Goal: Task Accomplishment & Management: Use online tool/utility

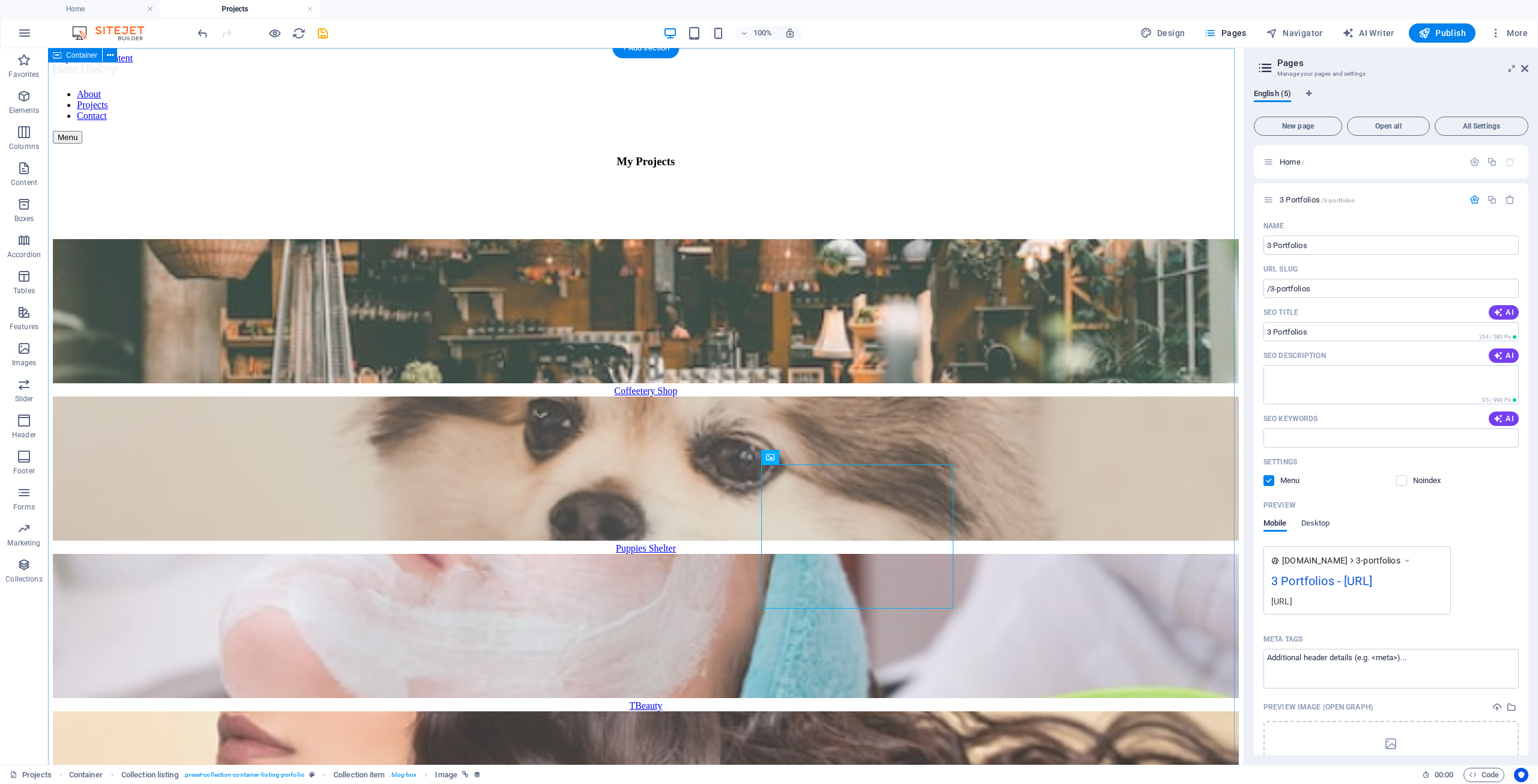
click at [1071, 466] on div "My Projects Coffeetery Shop Puppies Shelter TBeauty Le Hair Charonika Those Arc…" at bounding box center [646, 717] width 1186 height 1124
click at [817, 89] on nav "About Projects Contact" at bounding box center [646, 105] width 1186 height 32
click at [1264, 64] on icon at bounding box center [1265, 67] width 18 height 17
click at [1266, 70] on icon at bounding box center [1265, 67] width 18 height 17
click at [1524, 65] on icon at bounding box center [1525, 69] width 7 height 9
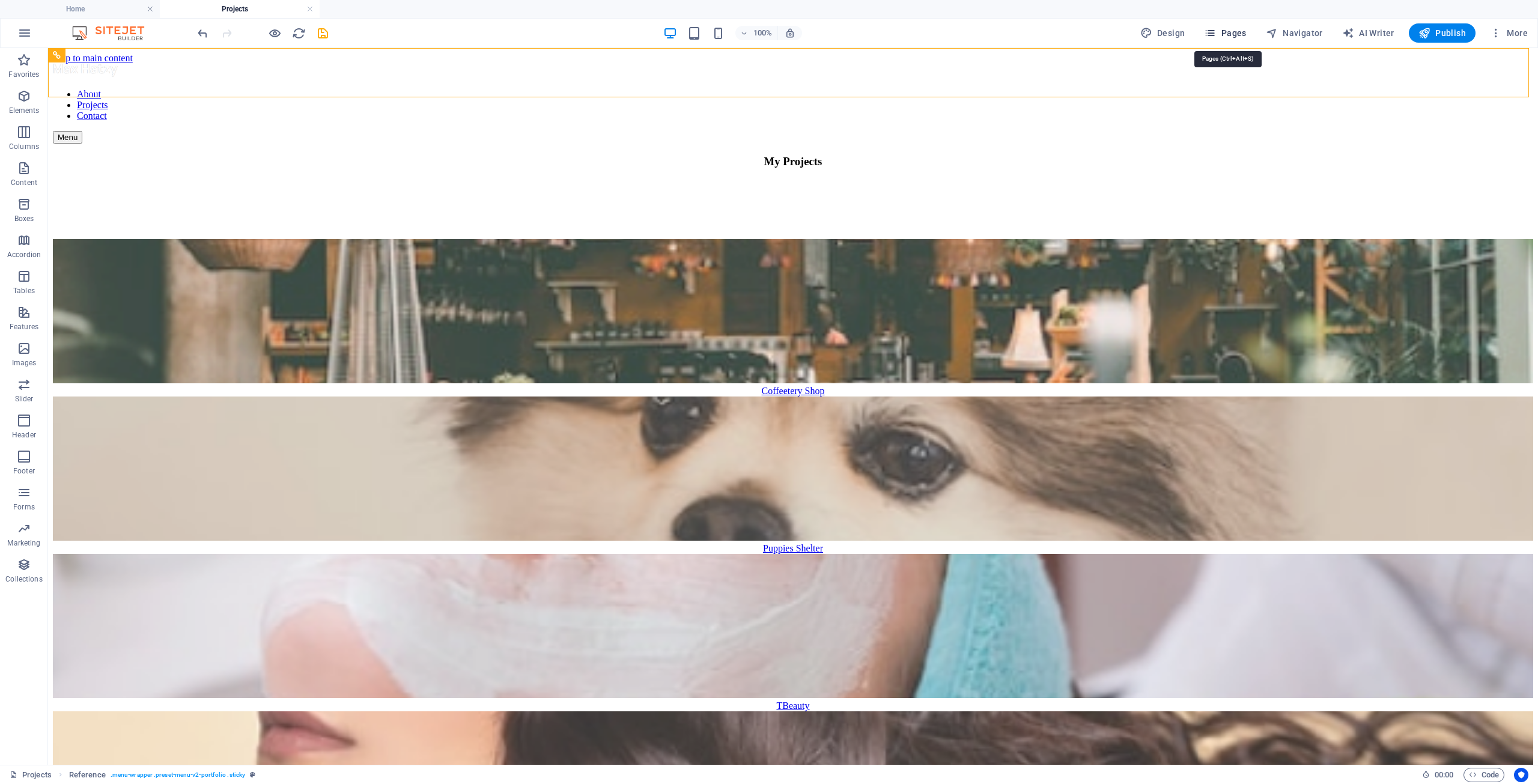
click at [1224, 28] on span "Pages" at bounding box center [1225, 33] width 42 height 12
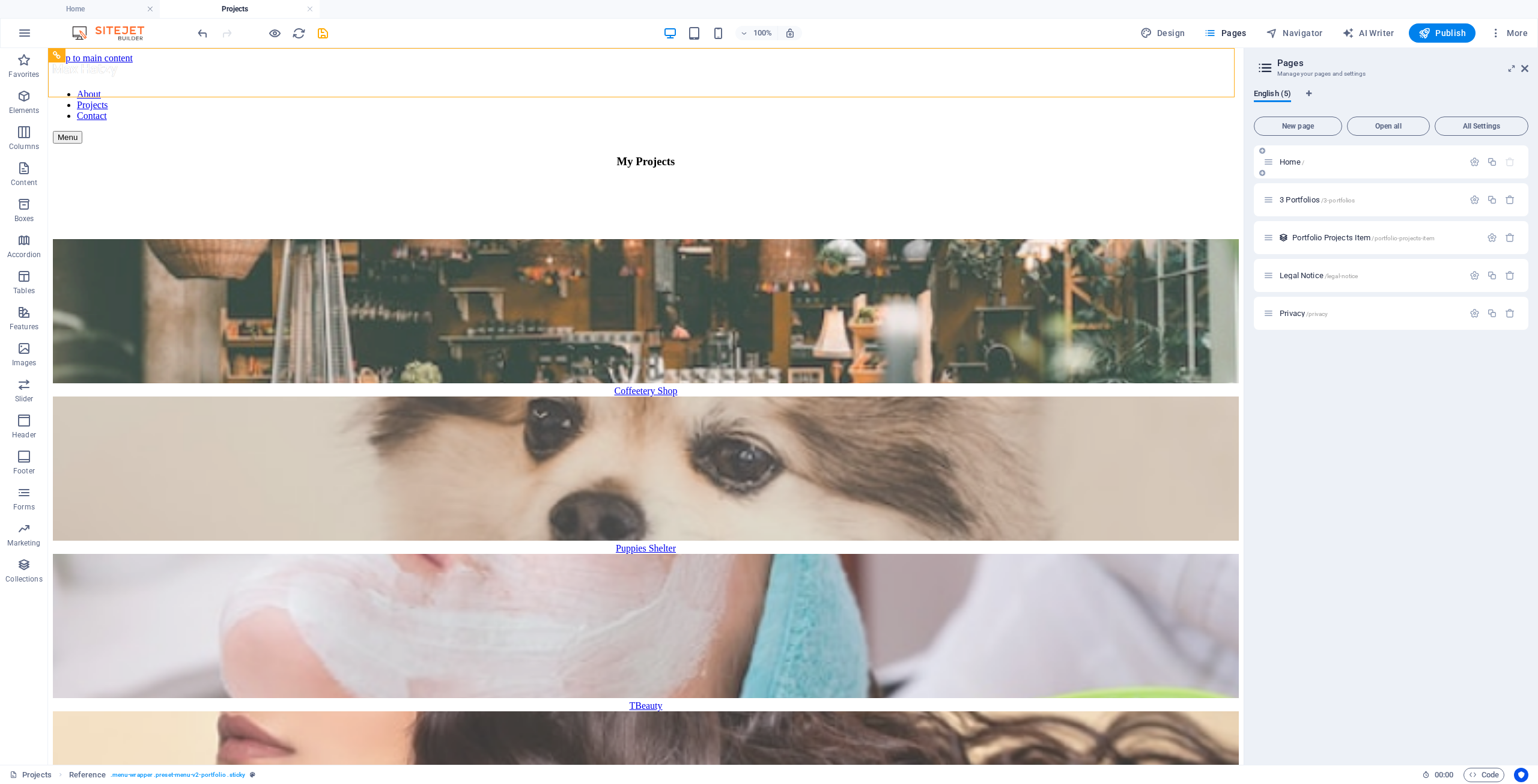
click at [1292, 165] on span "Home /" at bounding box center [1292, 161] width 25 height 9
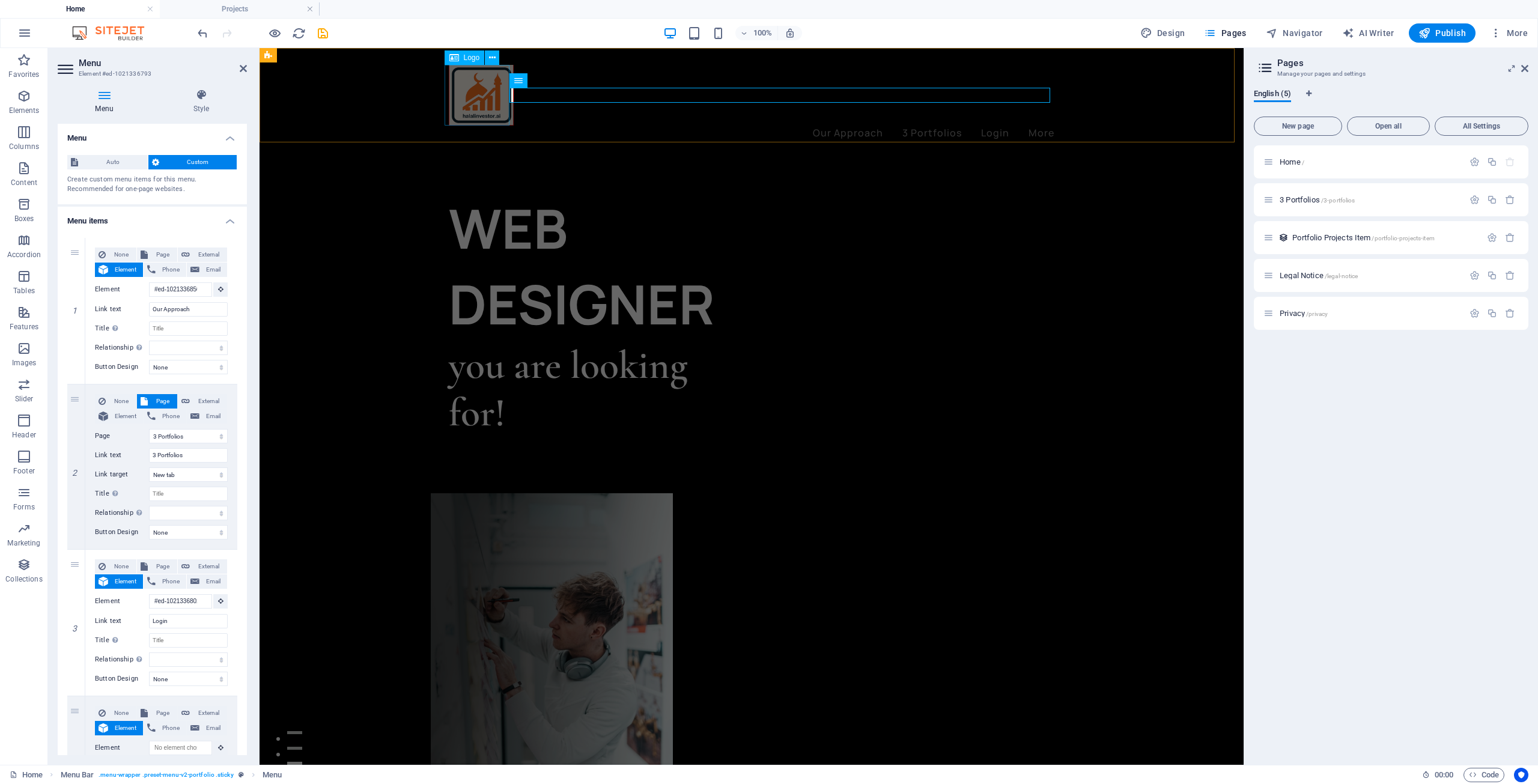
click at [493, 95] on div at bounding box center [752, 95] width 606 height 60
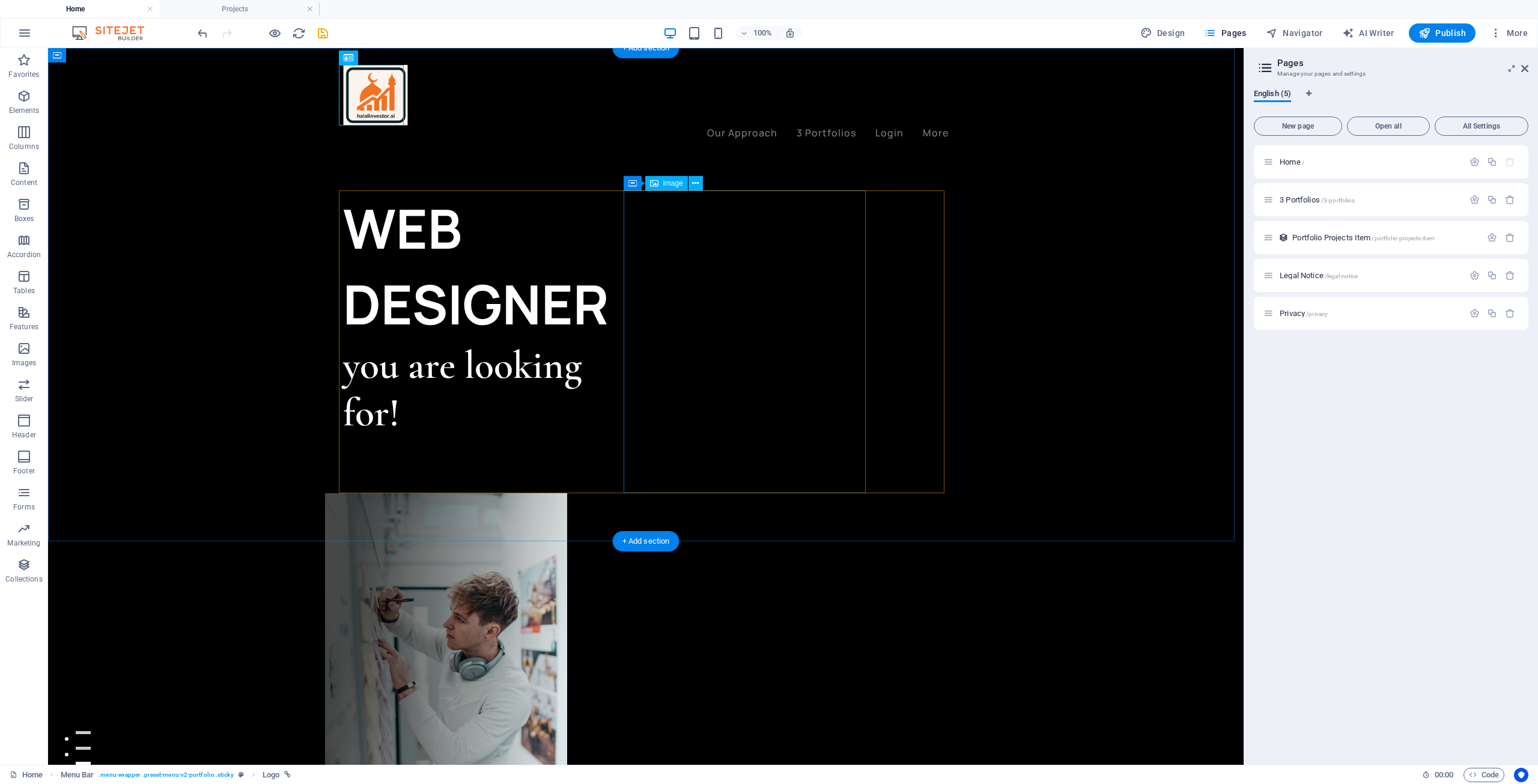
click at [567, 493] on figure at bounding box center [446, 644] width 242 height 303
click at [512, 232] on div "WEB DESIGNER" at bounding box center [494, 265] width 303 height 151
click at [439, 223] on div "WEB DESIGNER" at bounding box center [494, 265] width 303 height 151
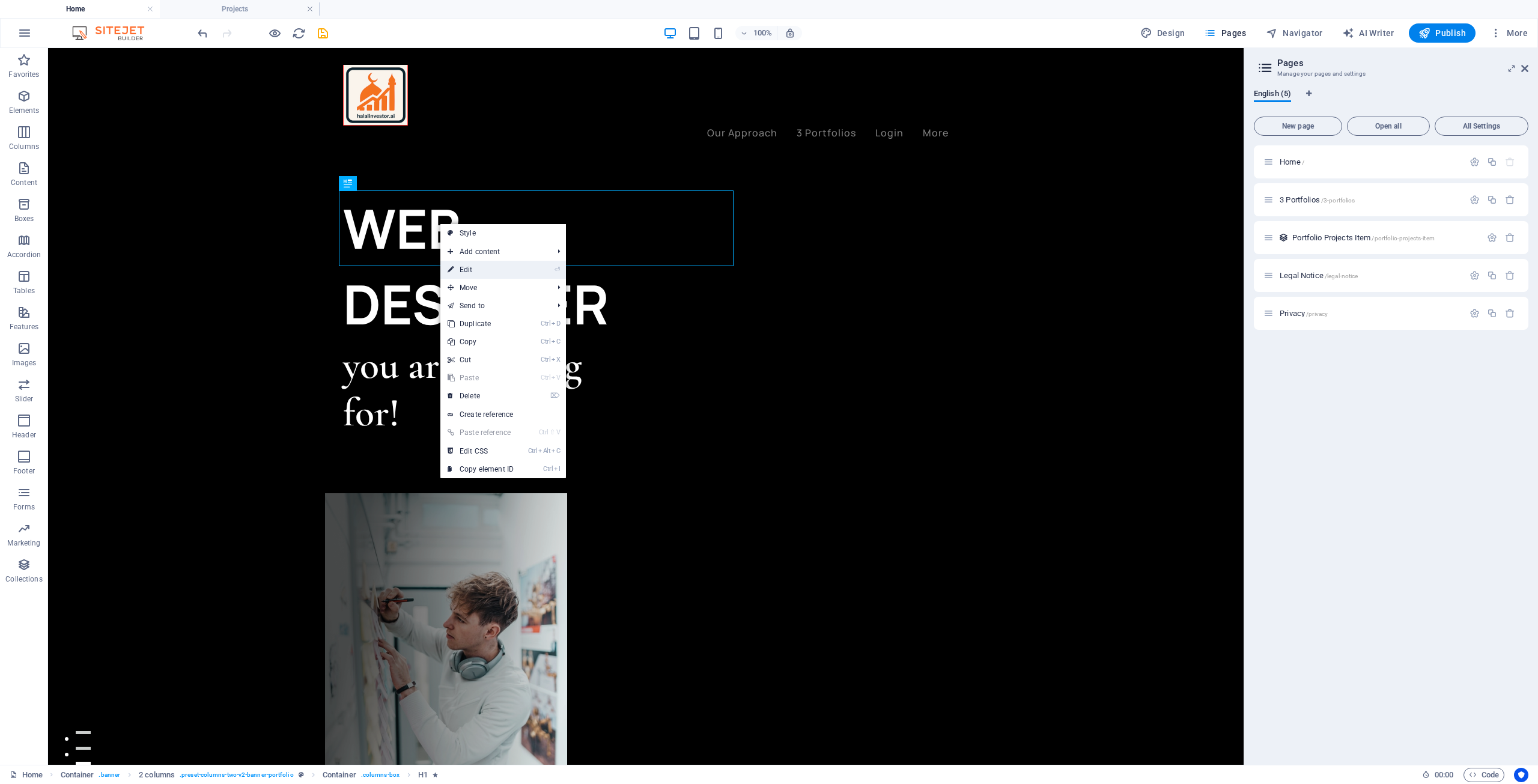
click at [473, 265] on link "⏎ Edit" at bounding box center [481, 269] width 81 height 18
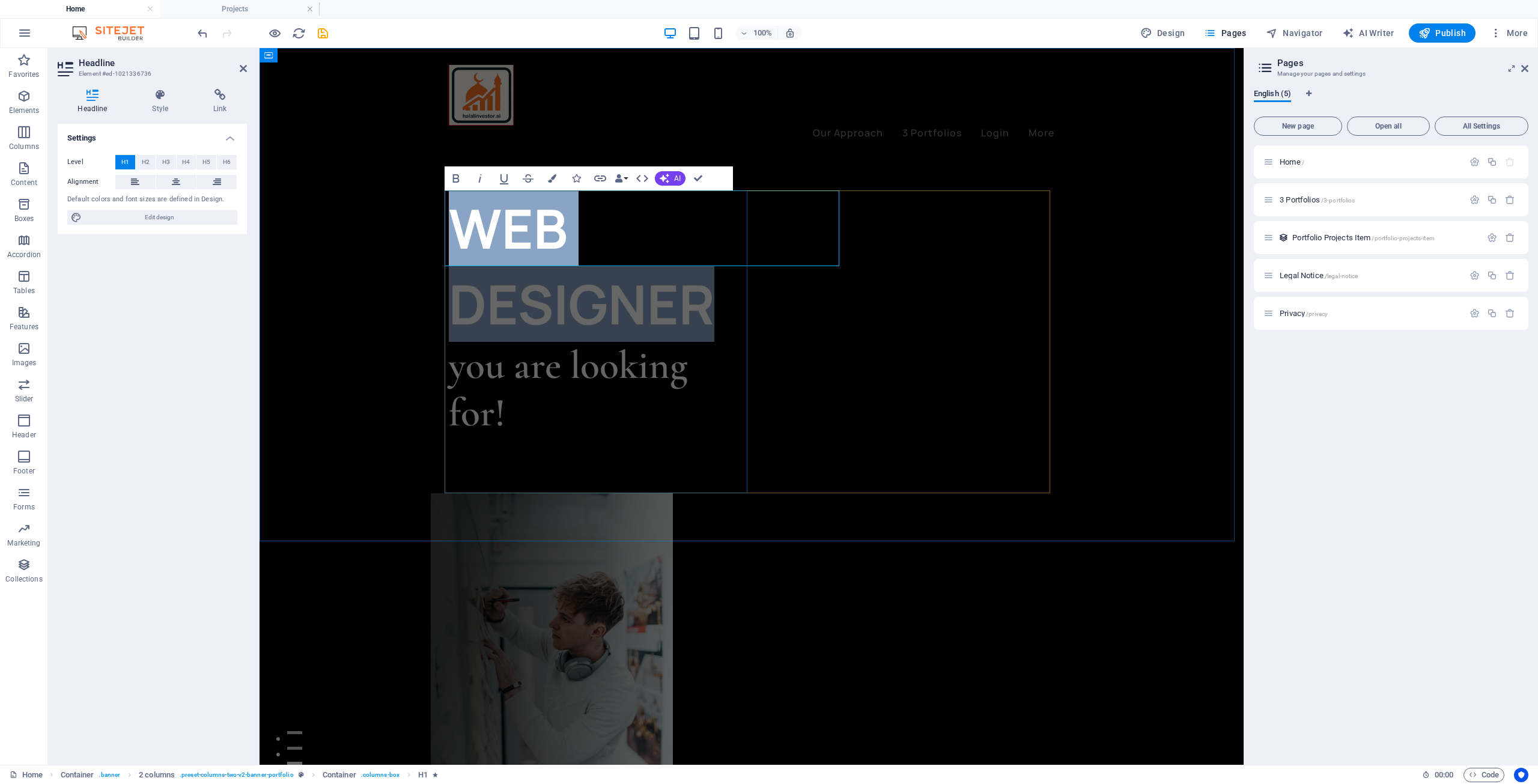
click at [489, 247] on h1 "WEB DESIGNER" at bounding box center [600, 265] width 303 height 151
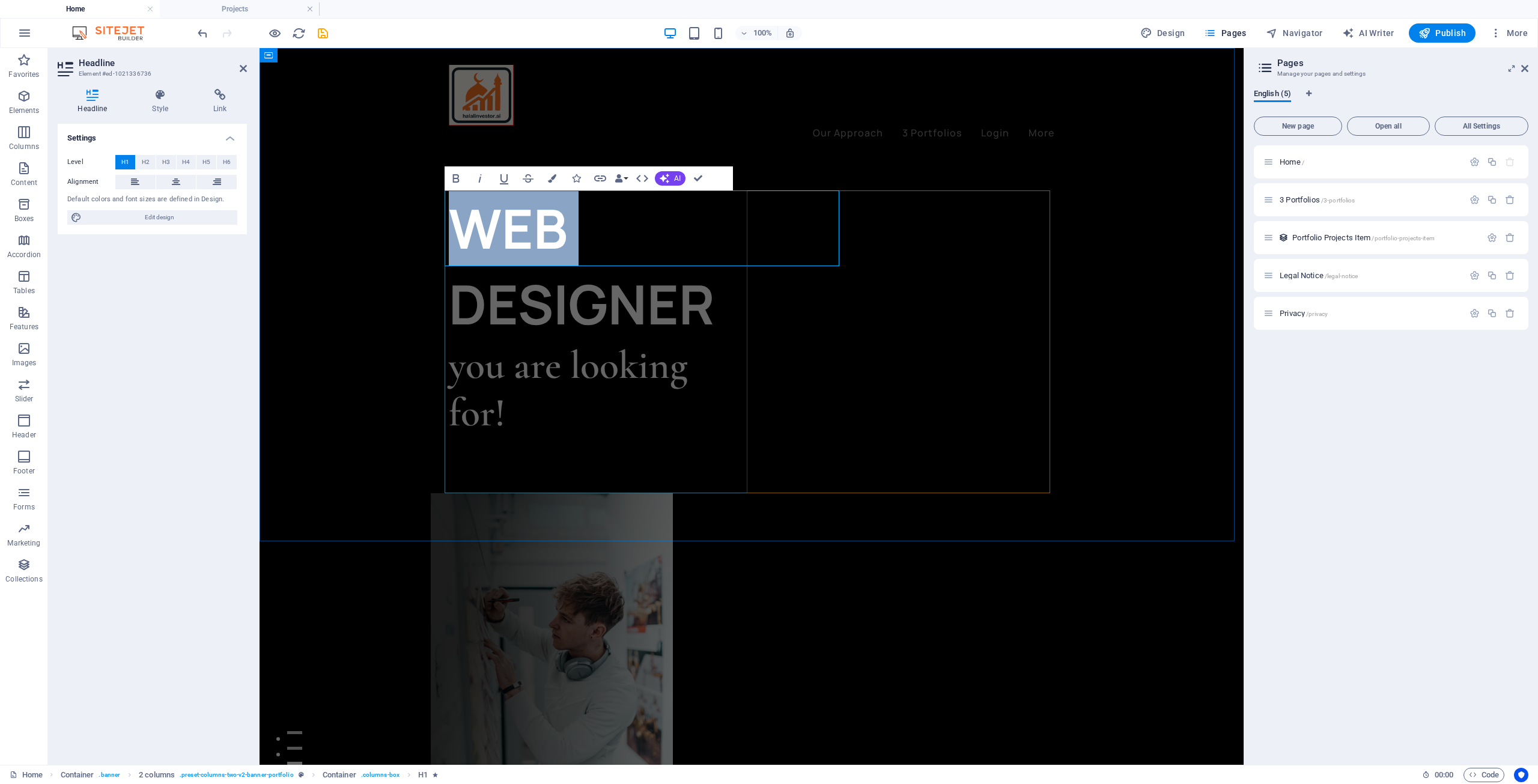
click at [489, 247] on h1 "WEB DESIGNER" at bounding box center [600, 265] width 303 height 151
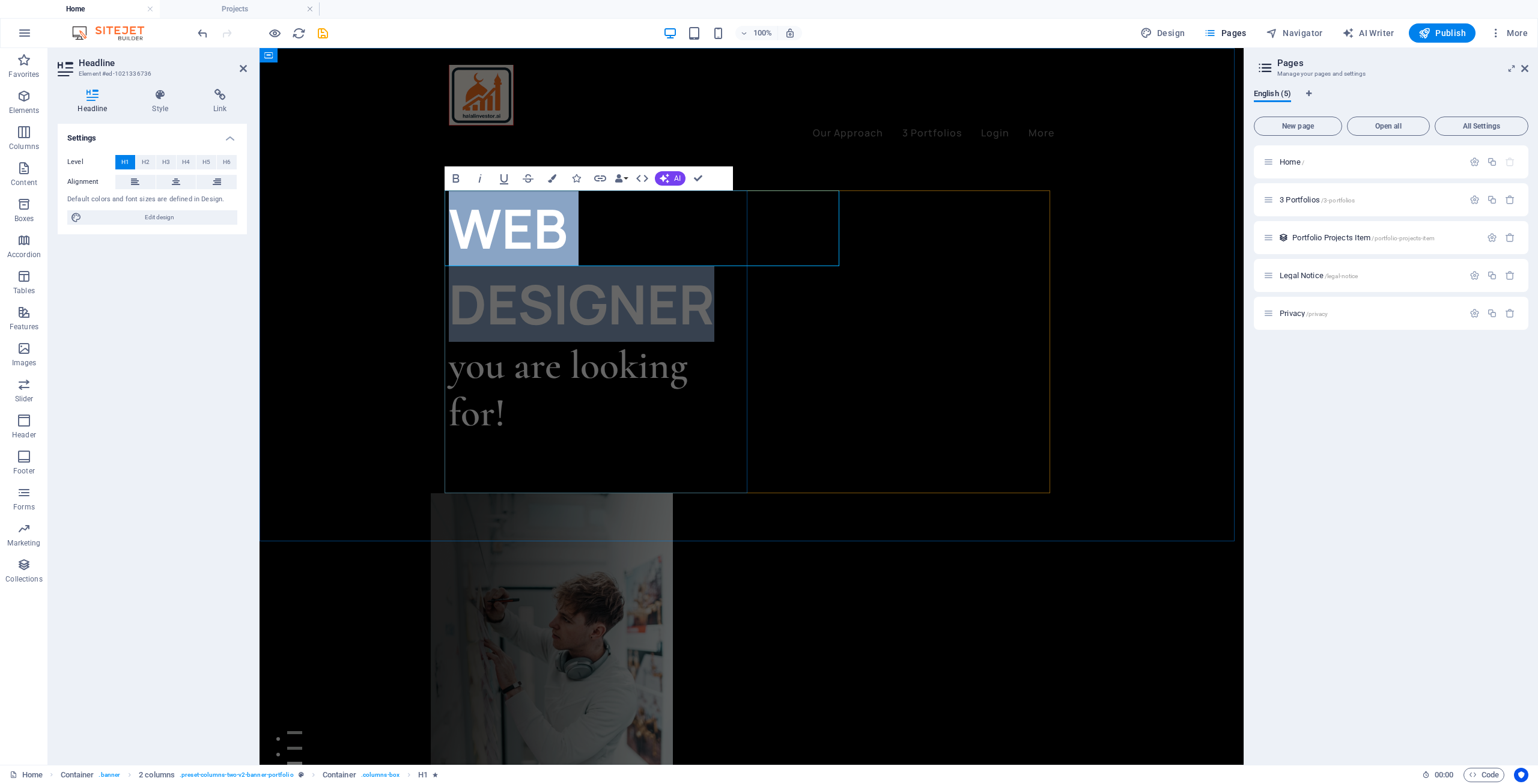
click at [489, 247] on h1 "WEB DESIGNER" at bounding box center [600, 265] width 303 height 151
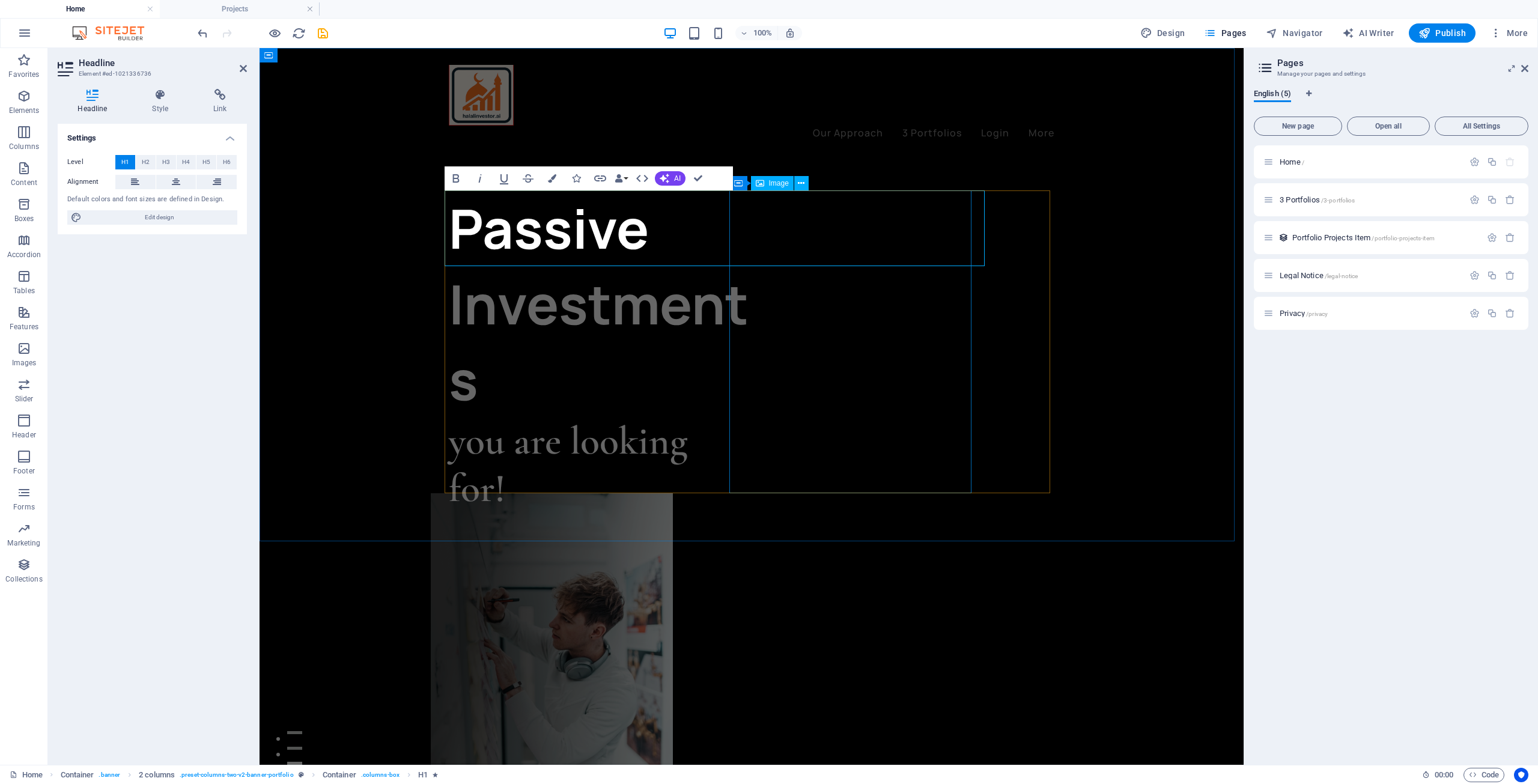
click at [673, 493] on figure at bounding box center [552, 644] width 242 height 303
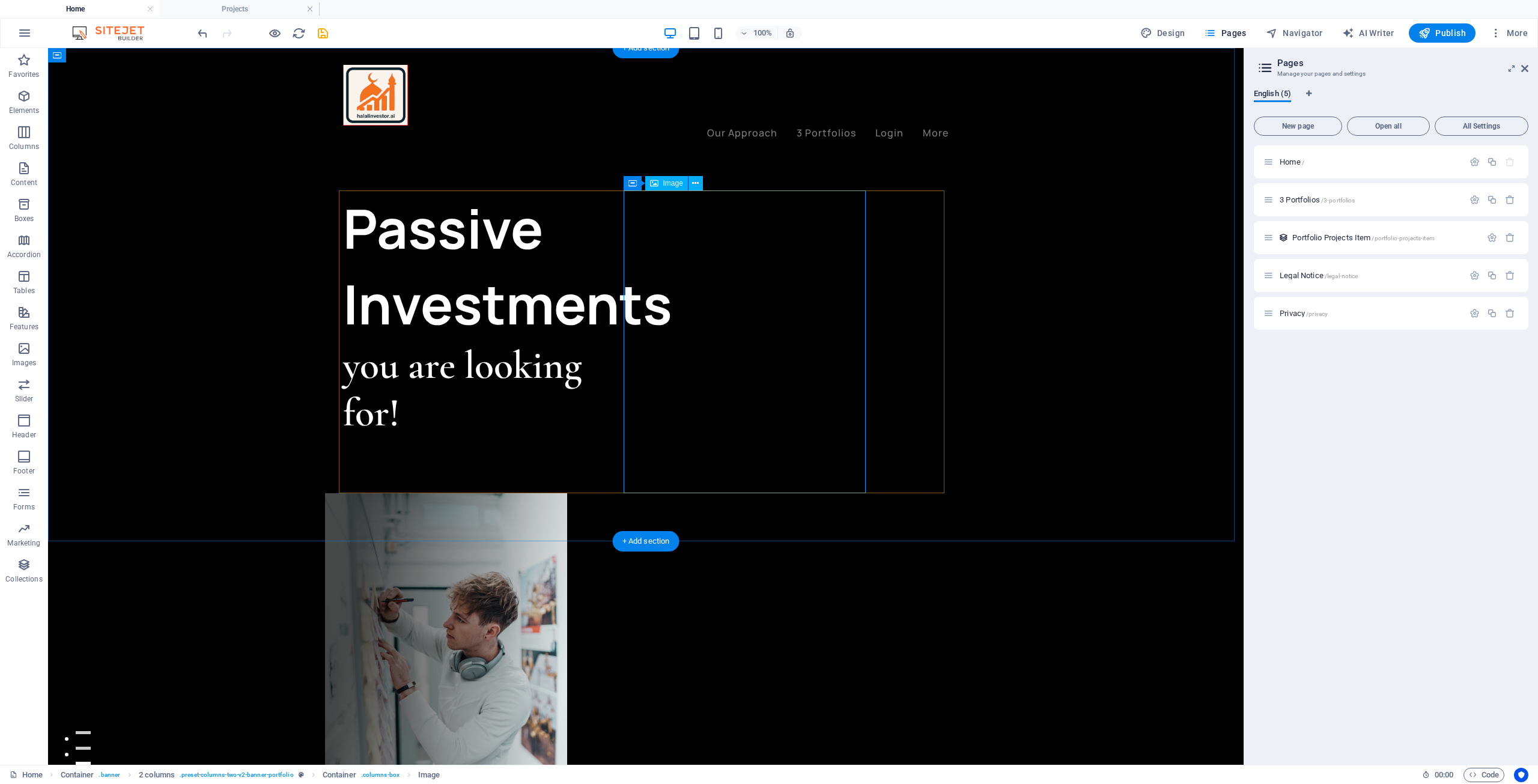
click at [567, 493] on figure at bounding box center [446, 644] width 242 height 303
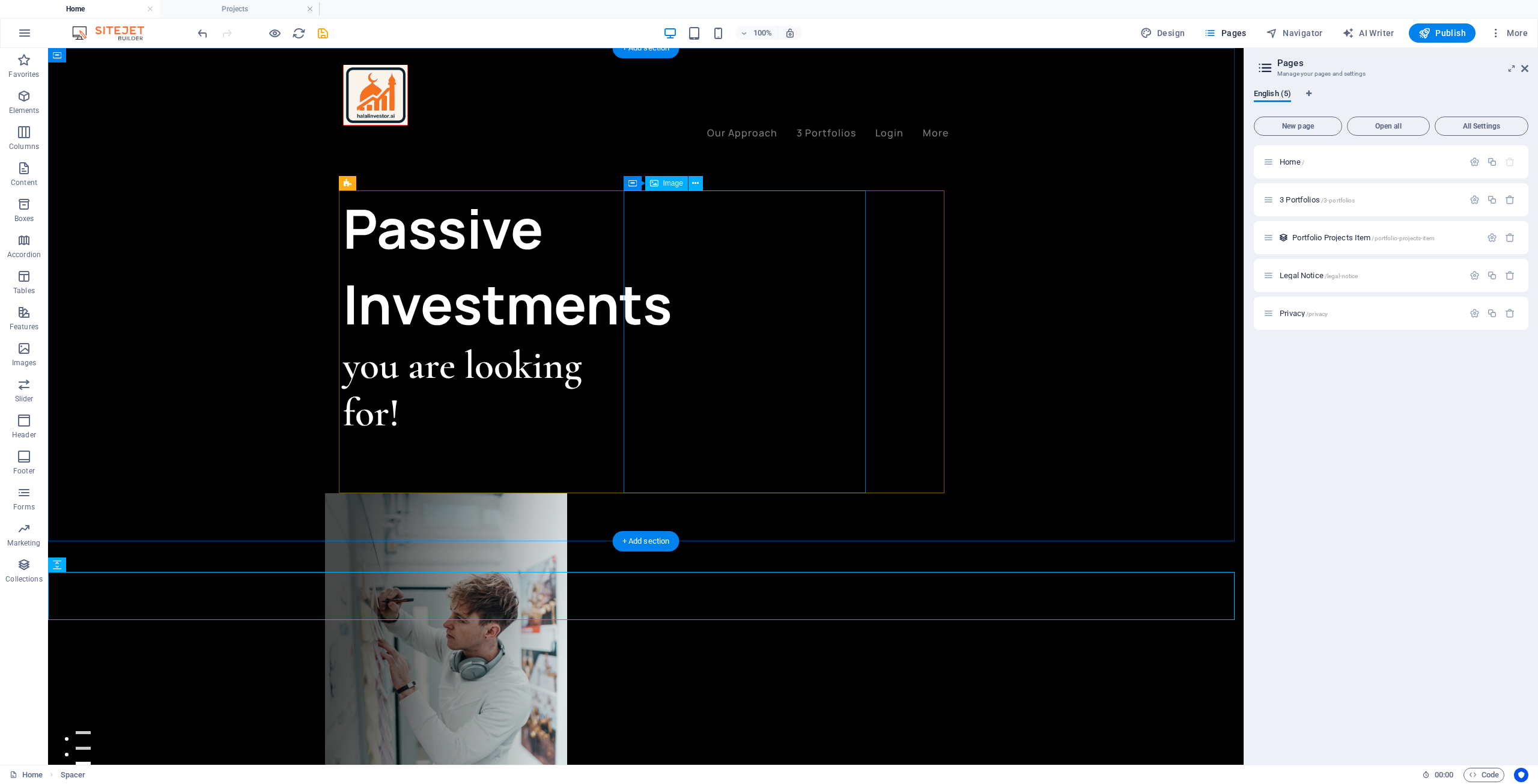
click at [567, 493] on figure at bounding box center [446, 644] width 242 height 303
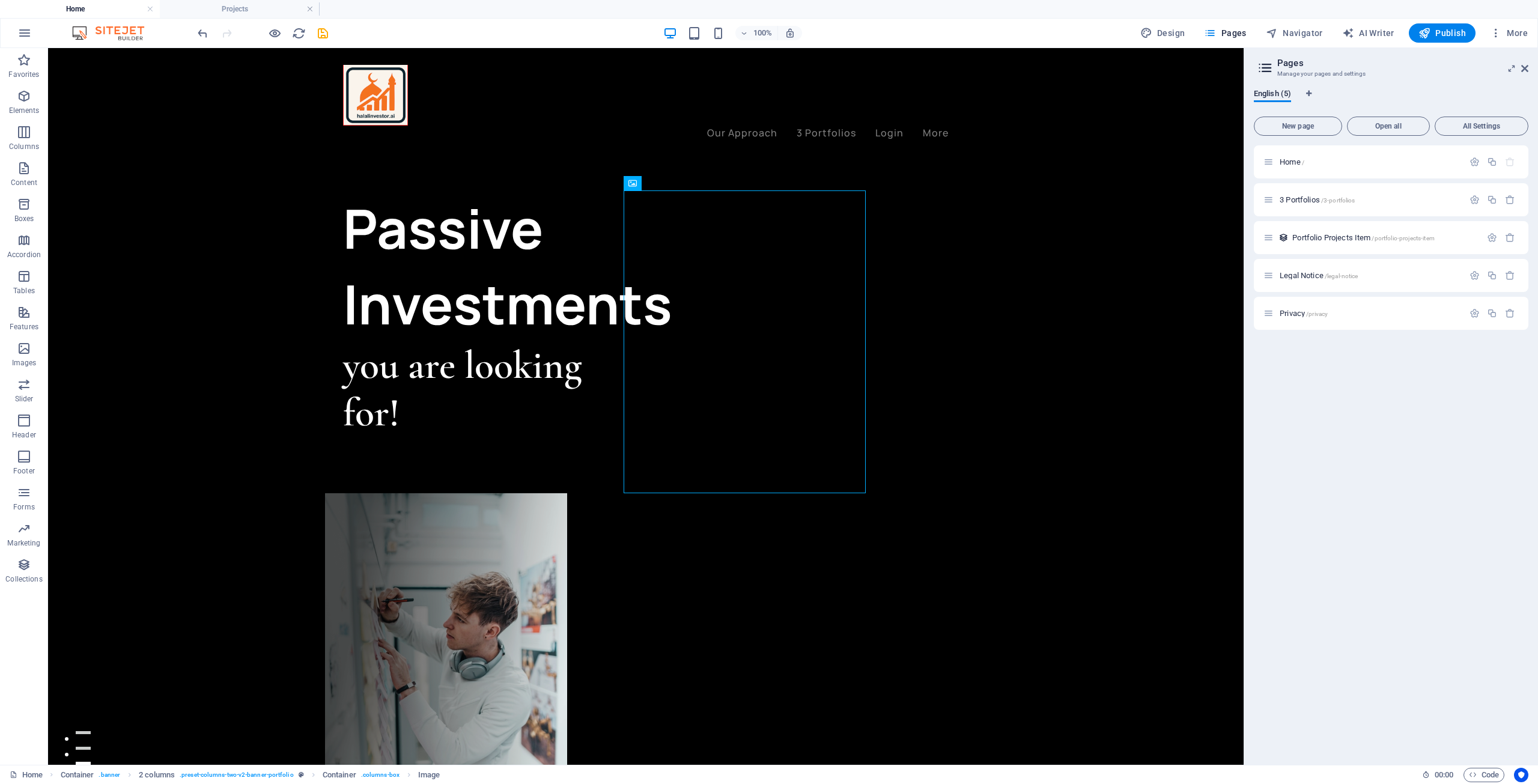
click at [128, 36] on img at bounding box center [114, 32] width 90 height 14
click at [138, 29] on img at bounding box center [114, 32] width 90 height 14
click at [1503, 29] on span "More" at bounding box center [1509, 33] width 38 height 12
click at [1309, 346] on div at bounding box center [769, 392] width 1538 height 784
click at [1380, 34] on span "AI Writer" at bounding box center [1369, 33] width 52 height 12
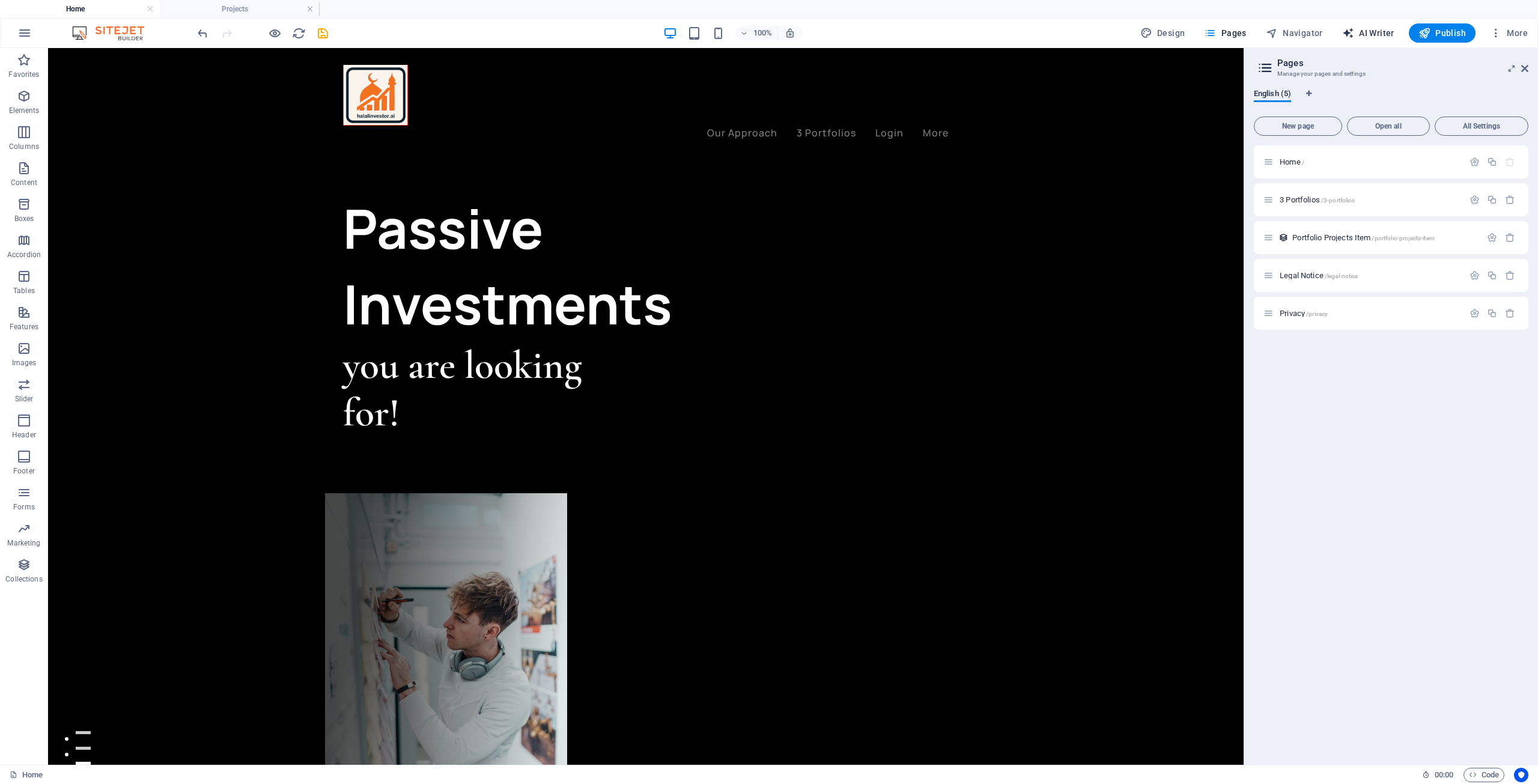
select select "English"
